Goal: Task Accomplishment & Management: Use online tool/utility

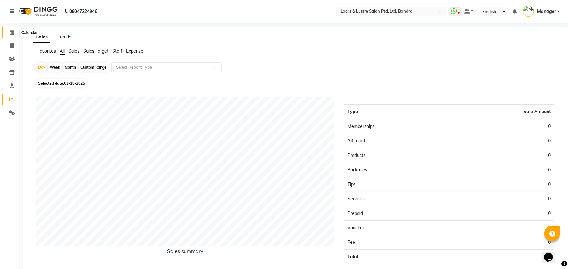
click at [12, 33] on icon at bounding box center [12, 32] width 4 height 5
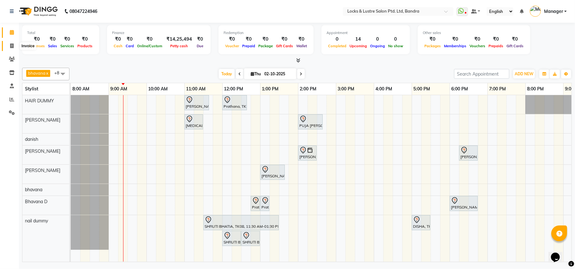
click at [11, 45] on icon at bounding box center [11, 46] width 3 height 5
select select "6029"
select select "service"
click at [13, 29] on span at bounding box center [11, 32] width 11 height 7
click at [284, 68] on div "bhavana x Bhavana D x danish x HAIR DUMMY x Nabi Ahmed Shaikh x rehana shaikh x…" at bounding box center [296, 74] width 549 height 13
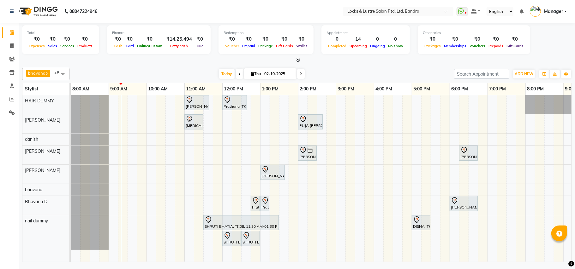
click at [284, 42] on div "Total ₹0 Expenses ₹0 Sales ₹0 Services ₹0 Products Finance ₹0 Cash ₹0 Card ₹0 O…" at bounding box center [296, 40] width 549 height 31
click at [284, 68] on div "bhavana x Bhavana D x danish x HAIR DUMMY x Nabi Ahmed Shaikh x rehana shaikh x…" at bounding box center [296, 74] width 549 height 13
click at [251, 12] on nav "08047224946 Select Location × Locks & Lustre Salon Ptd. Ltd, Bandra WhatsApp St…" at bounding box center [287, 11] width 575 height 23
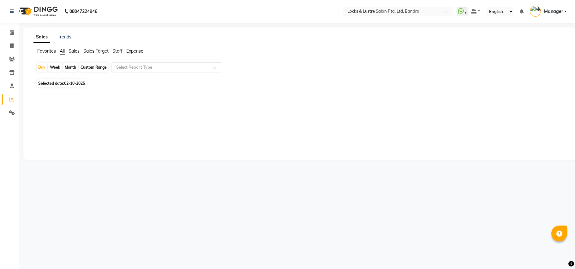
select select "en"
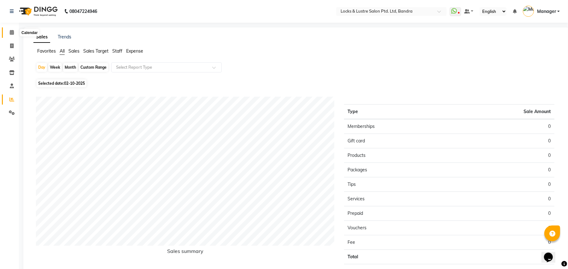
click at [11, 30] on icon at bounding box center [12, 32] width 4 height 5
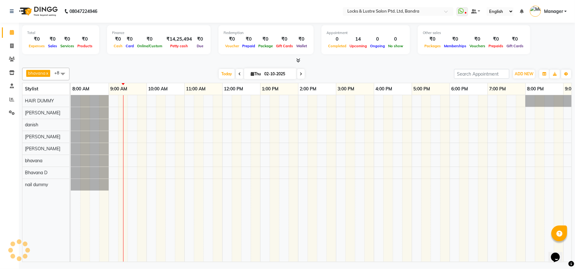
scroll to position [0, 38]
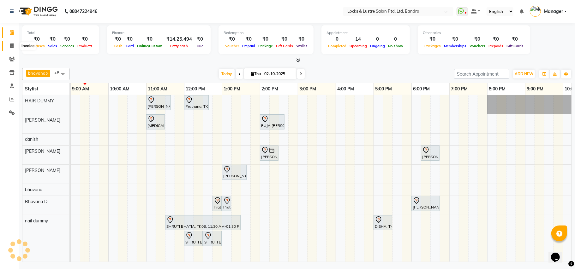
click at [13, 44] on icon at bounding box center [11, 46] width 3 height 5
select select "service"
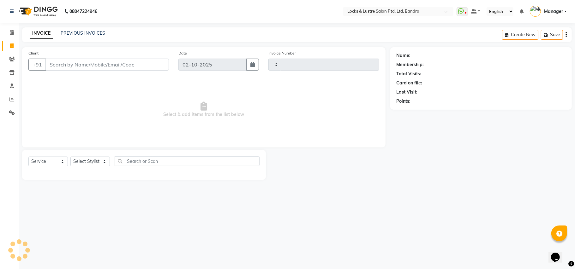
type input "2765"
select select "6029"
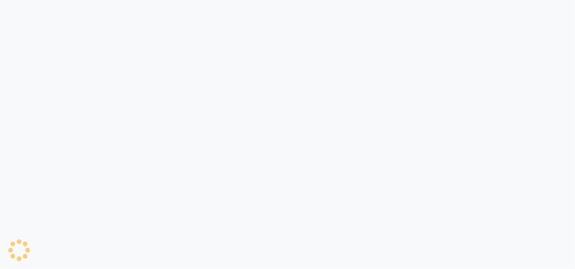
select select "6029"
select select "service"
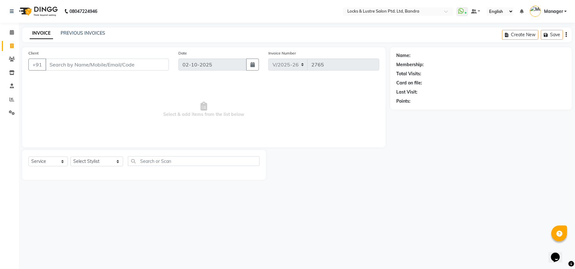
click at [327, 171] on div at bounding box center [328, 165] width 124 height 30
click at [545, 181] on main "INVOICE PREVIOUS INVOICES Create New Save Client +91 Date [DATE] Invoice Number…" at bounding box center [297, 108] width 556 height 162
